Goal: Navigation & Orientation: Find specific page/section

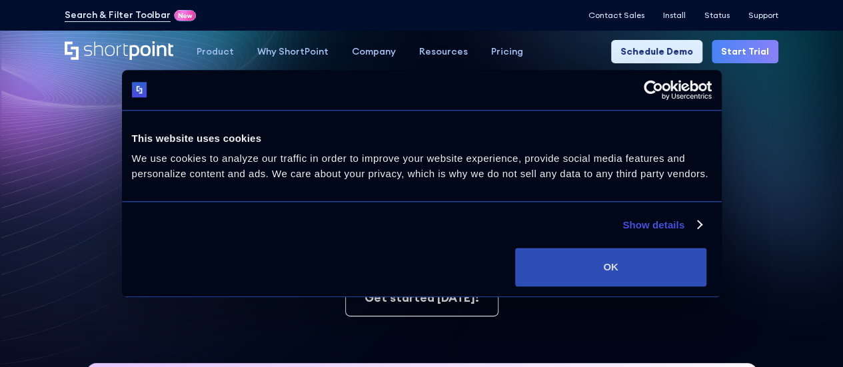
click at [706, 280] on button "OK" at bounding box center [610, 267] width 191 height 39
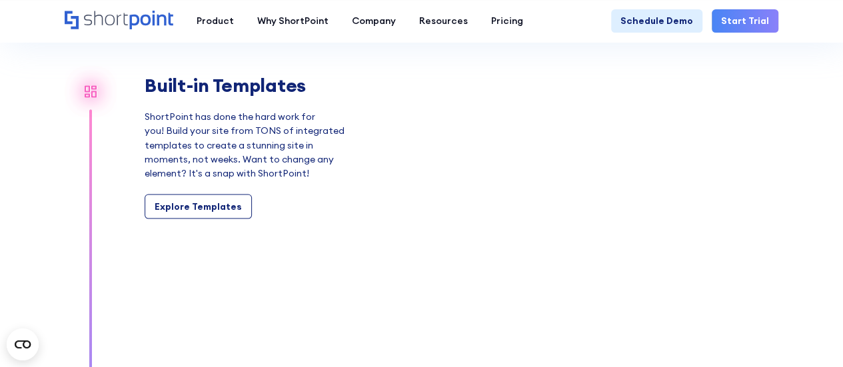
scroll to position [1118, 0]
click at [193, 203] on div "Explore Templates" at bounding box center [198, 207] width 87 height 14
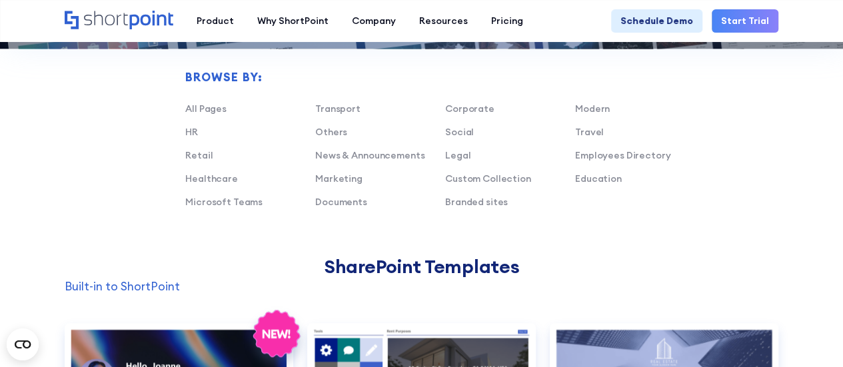
scroll to position [795, 0]
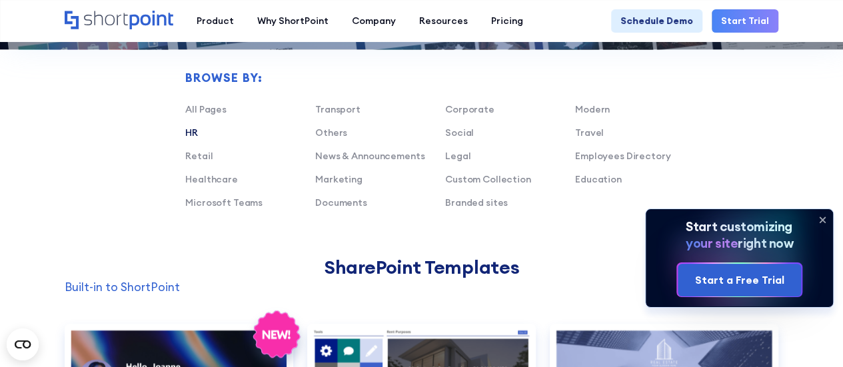
click at [190, 135] on link "HR" at bounding box center [191, 133] width 13 height 12
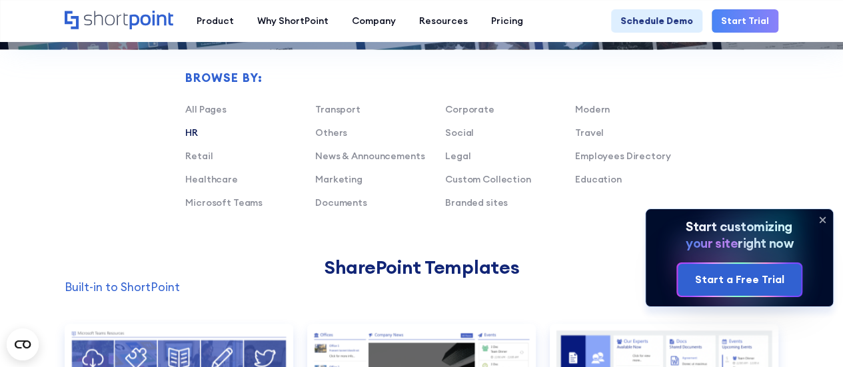
click at [191, 134] on link "HR" at bounding box center [191, 133] width 13 height 12
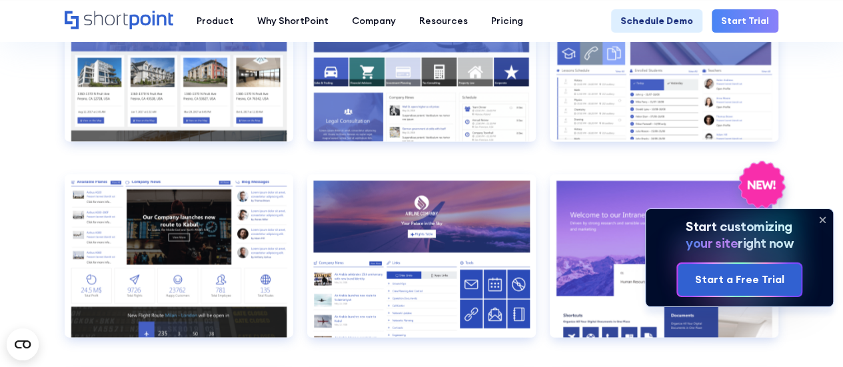
scroll to position [1293, 0]
